Goal: Task Accomplishment & Management: Use online tool/utility

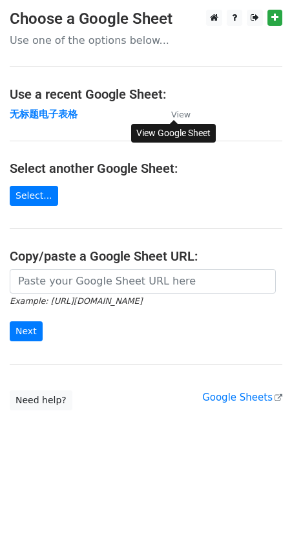
click at [172, 117] on small "View" at bounding box center [180, 115] width 19 height 10
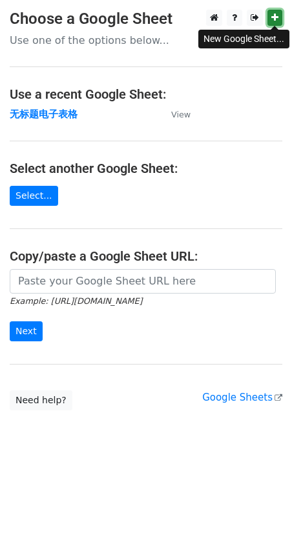
click at [270, 16] on link at bounding box center [274, 18] width 15 height 16
click at [39, 39] on p "Use one of the options below..." at bounding box center [146, 41] width 272 height 14
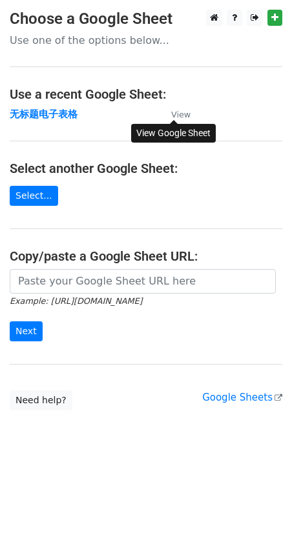
click at [182, 115] on small "View" at bounding box center [180, 115] width 19 height 10
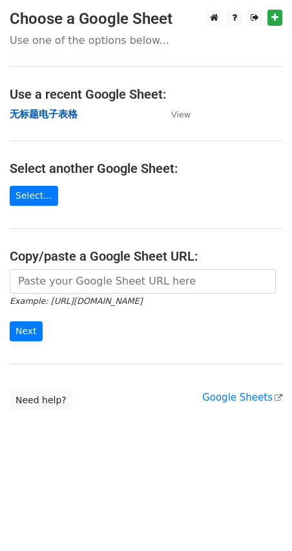
click at [38, 119] on strong "无标题电子表格" at bounding box center [44, 114] width 68 height 12
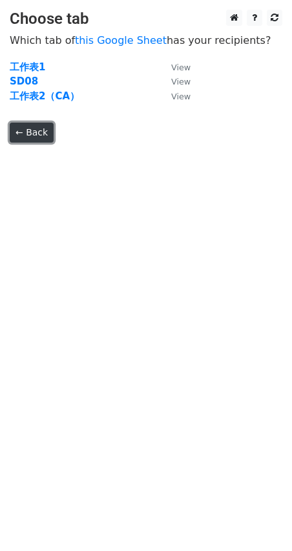
click at [31, 126] on link "← Back" at bounding box center [32, 133] width 44 height 20
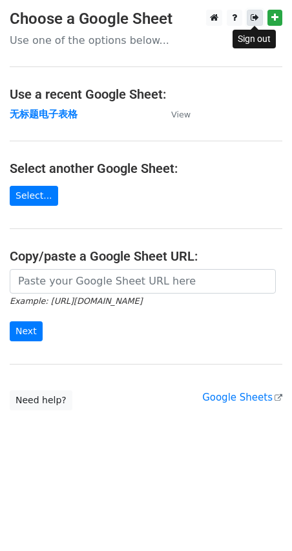
click at [259, 14] on link at bounding box center [255, 18] width 16 height 16
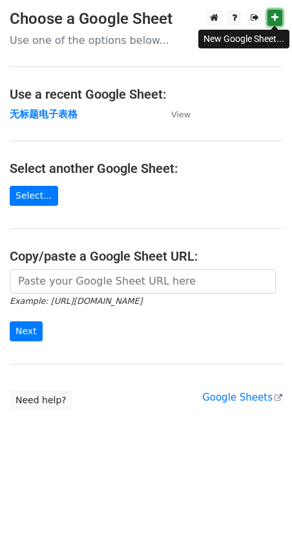
click at [273, 19] on icon at bounding box center [274, 17] width 7 height 9
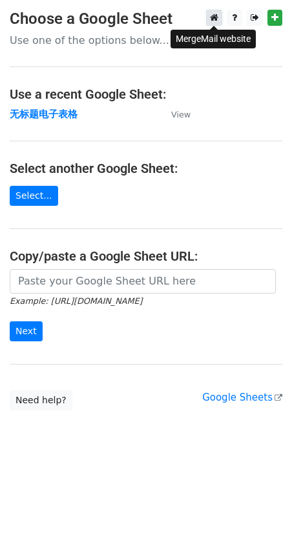
click at [210, 16] on icon at bounding box center [214, 17] width 8 height 9
click at [102, 19] on h3 "Choose a Google Sheet" at bounding box center [146, 19] width 272 height 19
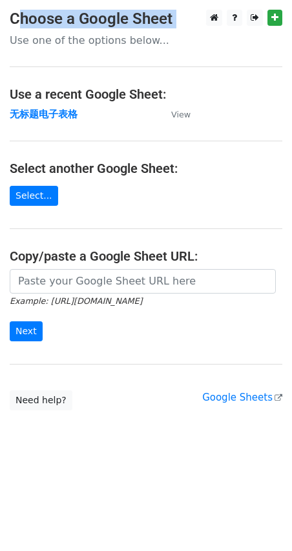
click at [102, 19] on h3 "Choose a Google Sheet" at bounding box center [146, 19] width 272 height 19
click at [79, 19] on h3 "Choose a Google Sheet" at bounding box center [146, 19] width 272 height 19
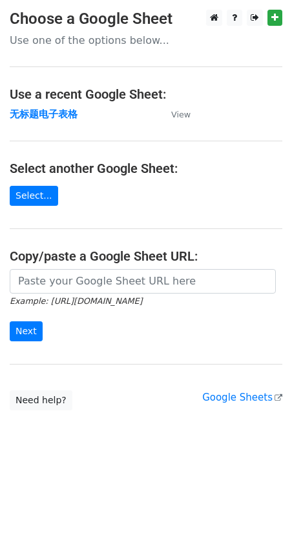
click at [47, 44] on p "Use one of the options below..." at bounding box center [146, 41] width 272 height 14
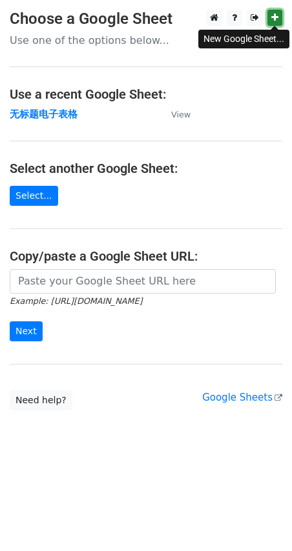
click at [278, 19] on link at bounding box center [274, 18] width 15 height 16
click at [229, 17] on link at bounding box center [234, 18] width 15 height 16
click at [281, 21] on link at bounding box center [274, 18] width 15 height 16
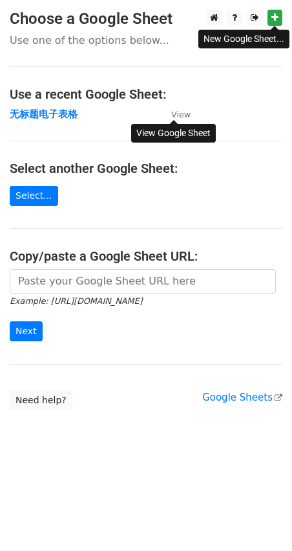
click at [174, 112] on small "View" at bounding box center [180, 115] width 19 height 10
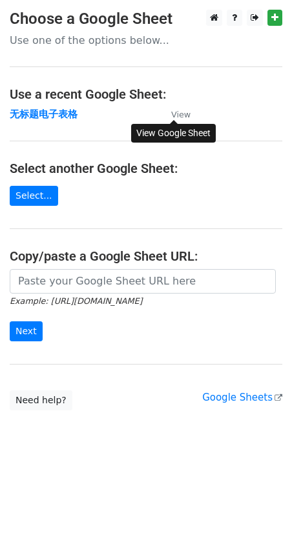
click at [179, 116] on small "View" at bounding box center [180, 115] width 19 height 10
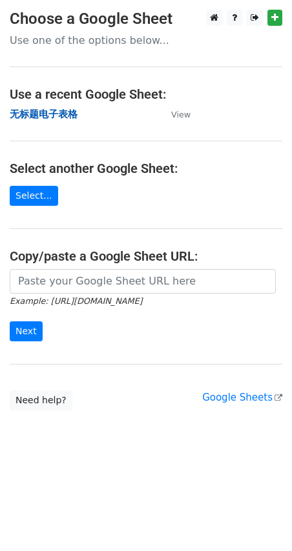
click at [46, 110] on strong "无标题电子表格" at bounding box center [44, 114] width 68 height 12
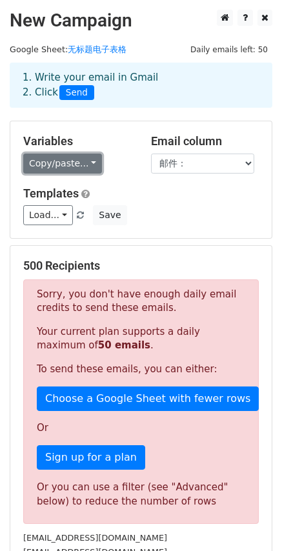
click at [54, 167] on link "Copy/paste..." at bounding box center [62, 164] width 79 height 20
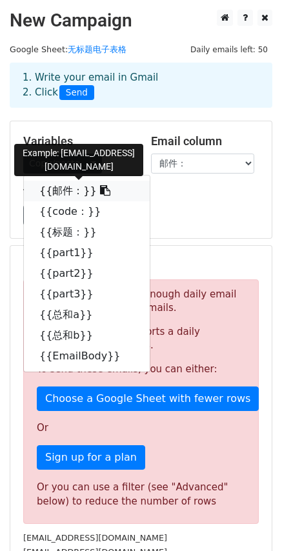
click at [60, 190] on link "{{邮件：}}" at bounding box center [87, 191] width 126 height 21
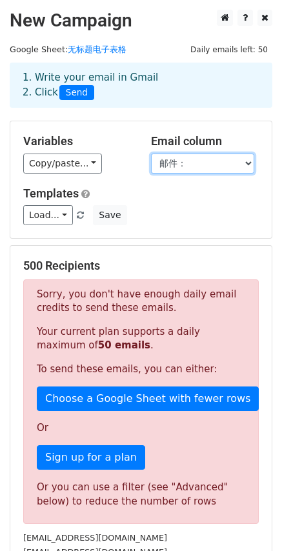
click at [190, 164] on select "邮件： code： 标题： part1 part2 part3 总和a 总和b EmailBody" at bounding box center [202, 164] width 103 height 20
click at [187, 145] on h5 "Email column" at bounding box center [205, 141] width 108 height 14
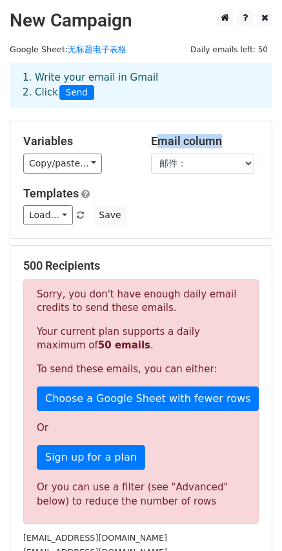
click at [187, 145] on h5 "Email column" at bounding box center [205, 141] width 108 height 14
copy h5 "Email column"
click at [191, 168] on select "邮件： code： 标题： part1 part2 part3 总和a 总和b EmailBody" at bounding box center [202, 164] width 103 height 20
click at [151, 154] on select "邮件： code： 标题： part1 part2 part3 总和a 总和b EmailBody" at bounding box center [202, 164] width 103 height 20
click at [43, 218] on link "Load..." at bounding box center [48, 215] width 50 height 20
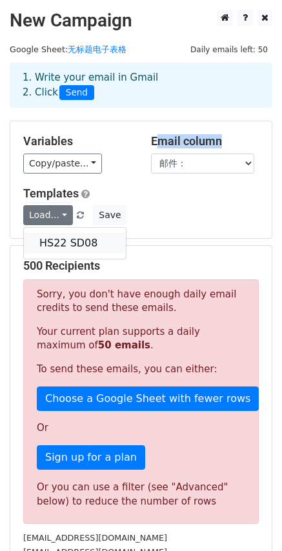
click at [45, 243] on link "HS22 SD08" at bounding box center [75, 243] width 102 height 21
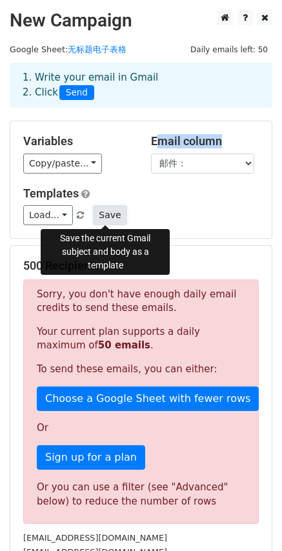
click at [110, 213] on button "Save" at bounding box center [110, 215] width 34 height 20
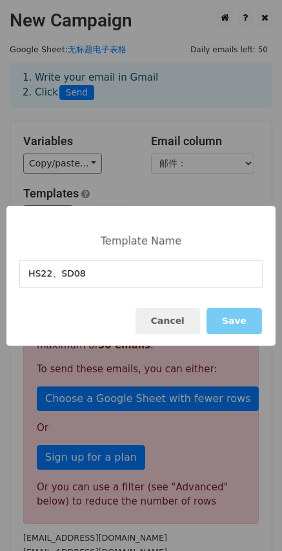
type input "HS22、SD08"
click at [223, 311] on button "Save" at bounding box center [233, 321] width 55 height 26
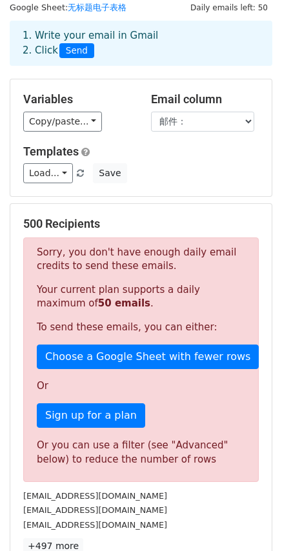
scroll to position [65, 0]
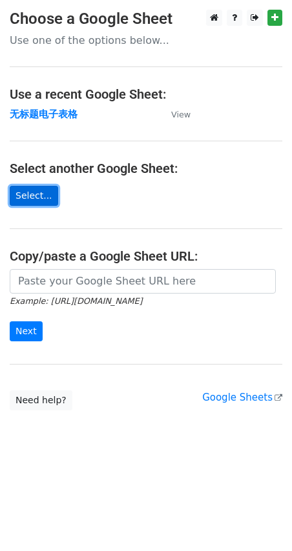
click at [34, 199] on link "Select..." at bounding box center [34, 196] width 48 height 20
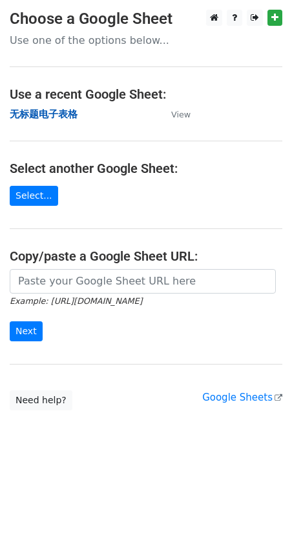
click at [56, 116] on strong "无标题电子表格" at bounding box center [44, 114] width 68 height 12
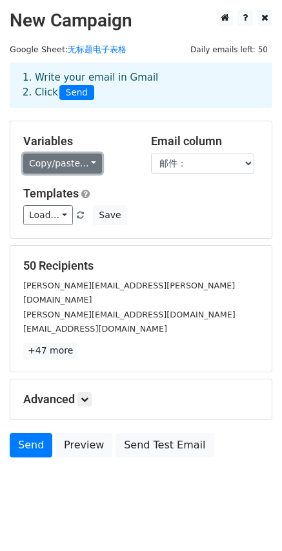
click at [56, 160] on link "Copy/paste..." at bounding box center [62, 164] width 79 height 20
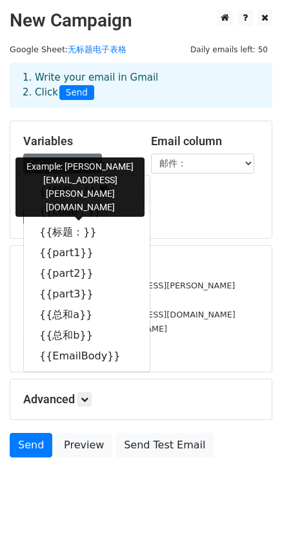
click at [64, 190] on link "{{邮件：}}" at bounding box center [87, 191] width 126 height 21
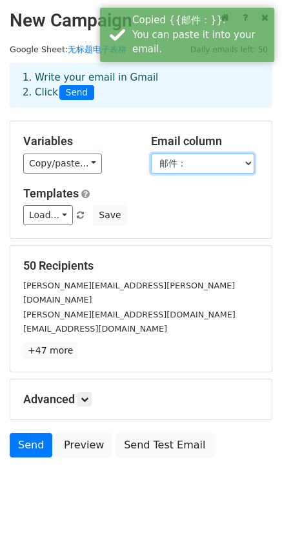
click at [189, 165] on select "邮件： code： 标题： part1 part2 part3 总和a 总和b EmailBody" at bounding box center [202, 164] width 103 height 20
click at [151, 154] on select "邮件： code： 标题： part1 part2 part3 总和a 总和b EmailBody" at bounding box center [202, 164] width 103 height 20
click at [45, 141] on h5 "Variables" at bounding box center [77, 141] width 108 height 14
copy h5 "Variables"
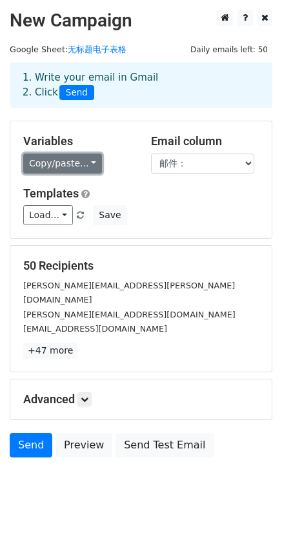
click at [43, 159] on link "Copy/paste..." at bounding box center [62, 164] width 79 height 20
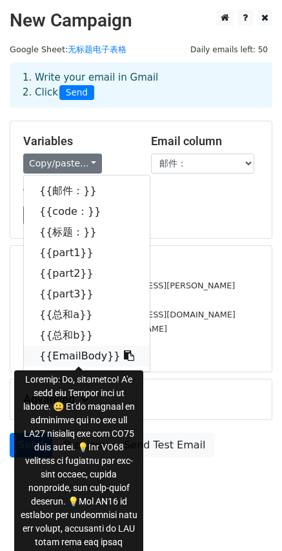
click at [63, 357] on link "{{EmailBody}}" at bounding box center [87, 356] width 126 height 21
copy h5 "Variables"
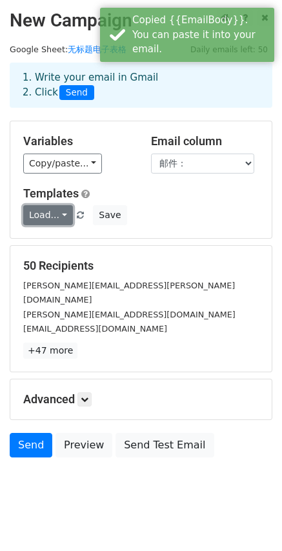
click at [50, 213] on link "Load..." at bounding box center [48, 215] width 50 height 20
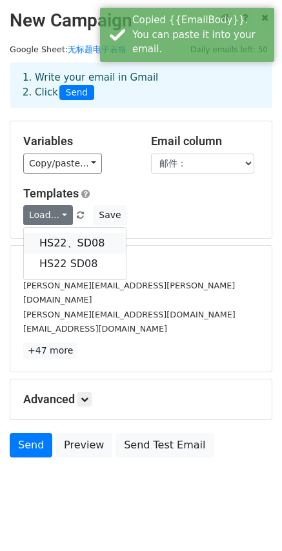
click at [61, 240] on link "HS22、SD08" at bounding box center [75, 243] width 102 height 21
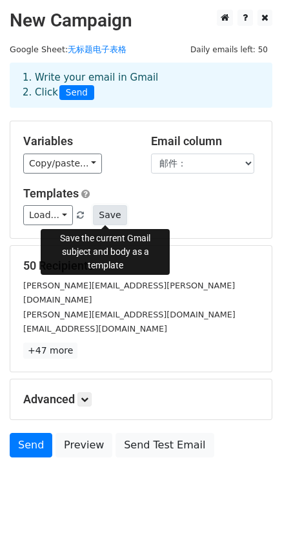
click at [103, 216] on button "Save" at bounding box center [110, 215] width 34 height 20
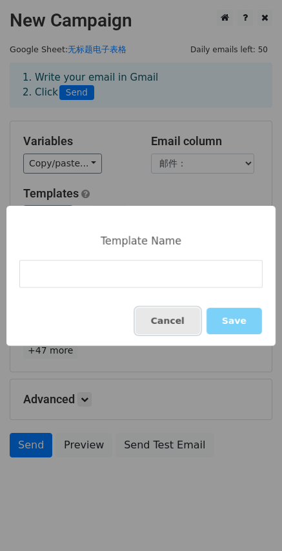
click at [181, 320] on button "Cancel" at bounding box center [168, 321] width 65 height 26
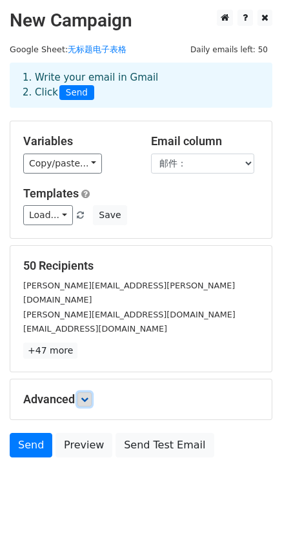
click at [83, 396] on icon at bounding box center [85, 400] width 8 height 8
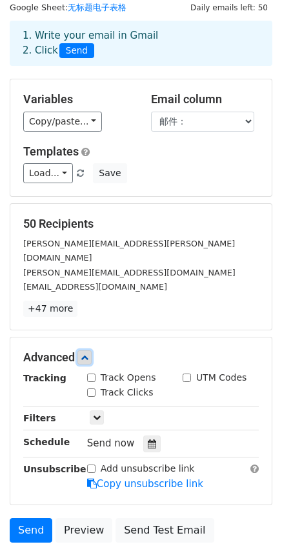
scroll to position [65, 0]
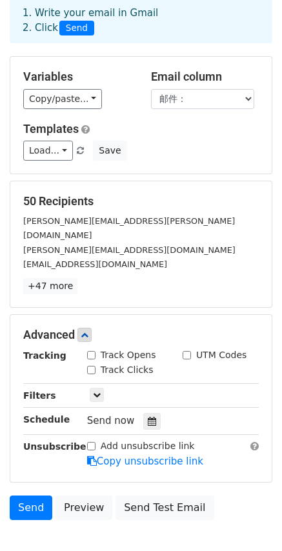
click at [40, 328] on h5 "Advanced" at bounding box center [141, 335] width 236 height 14
drag, startPoint x: 64, startPoint y: 319, endPoint x: 46, endPoint y: 324, distance: 18.8
click at [64, 328] on h5 "Advanced" at bounding box center [141, 335] width 236 height 14
click at [45, 328] on h5 "Advanced" at bounding box center [141, 335] width 236 height 14
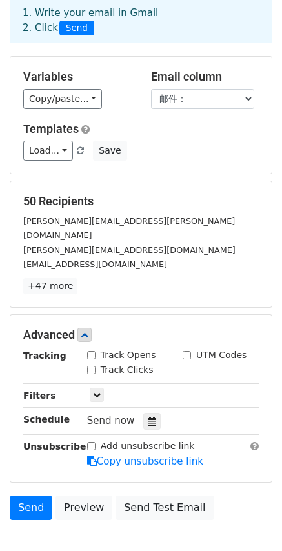
click at [45, 328] on h5 "Advanced" at bounding box center [141, 335] width 236 height 14
copy h5 "Advanced"
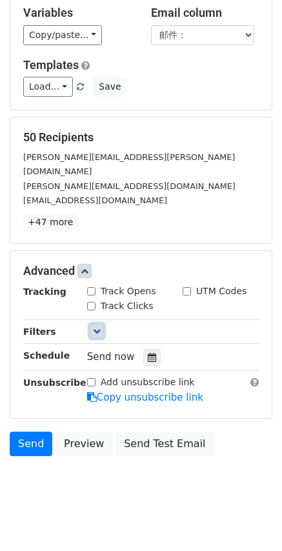
click at [101, 324] on link at bounding box center [97, 331] width 14 height 14
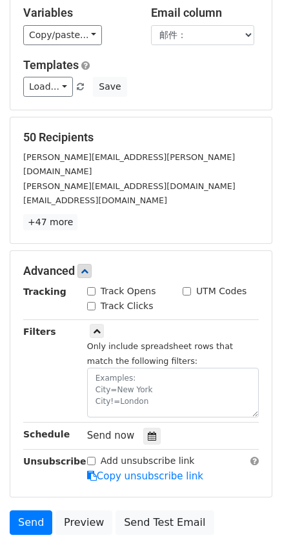
click at [40, 327] on strong "Filters" at bounding box center [39, 332] width 33 height 10
copy strong "Filters"
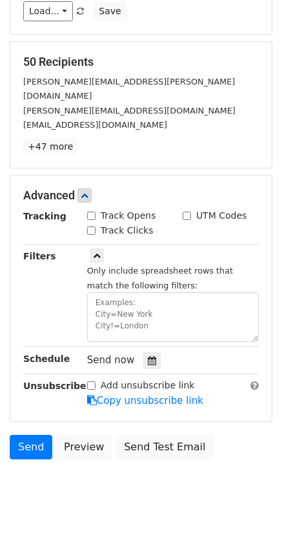
scroll to position [207, 0]
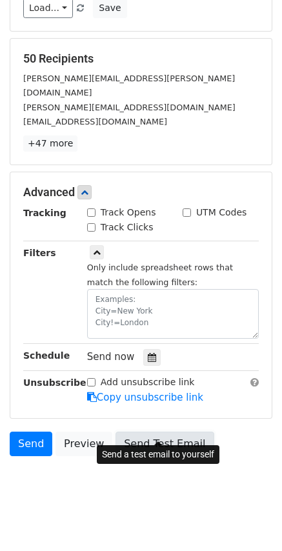
click at [143, 432] on link "Send Test Email" at bounding box center [165, 444] width 98 height 25
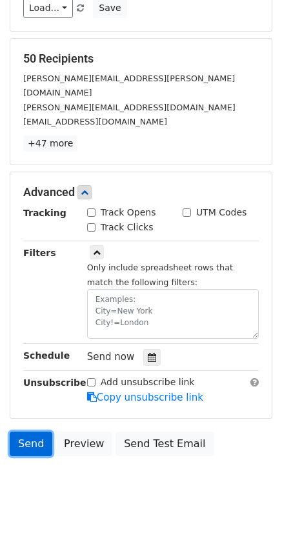
click at [26, 432] on link "Send" at bounding box center [31, 444] width 43 height 25
